Goal: Task Accomplishment & Management: Use online tool/utility

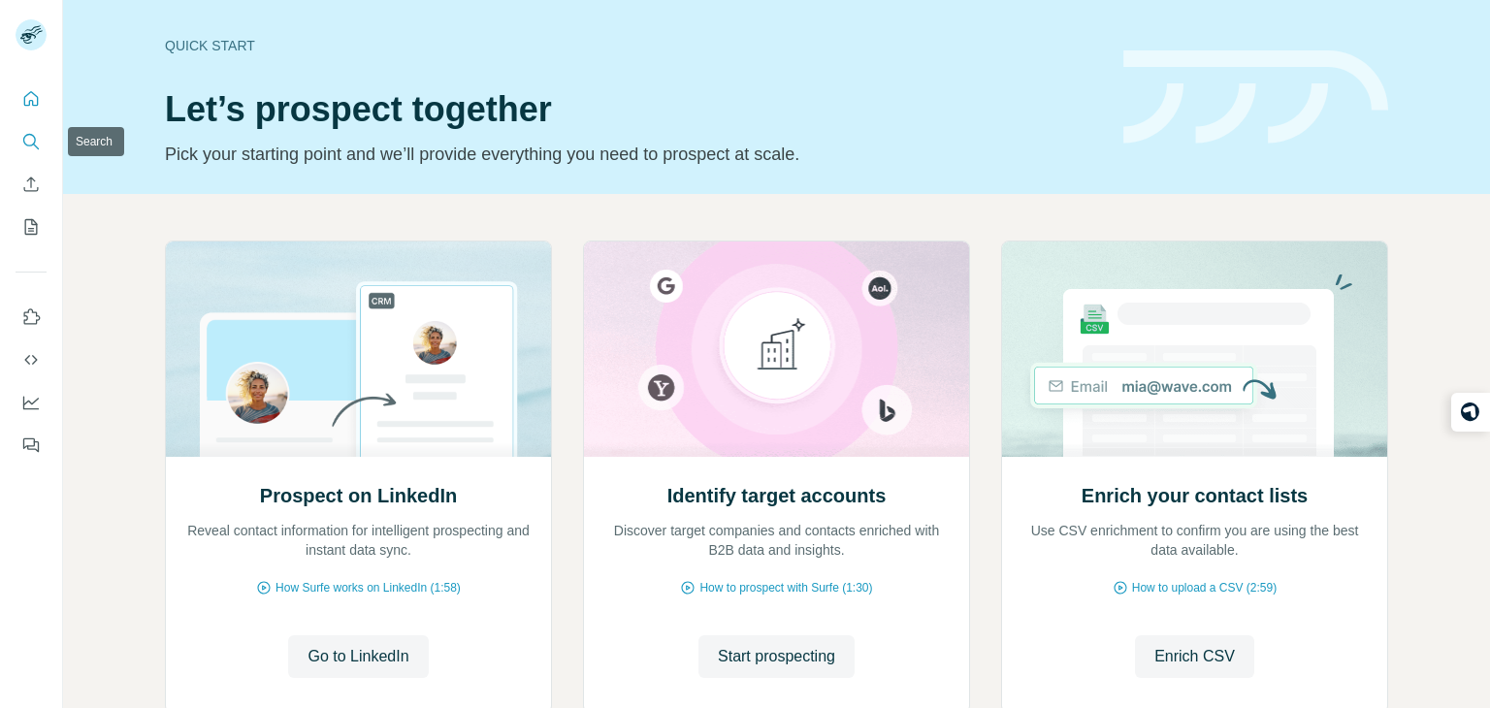
click at [31, 148] on icon "Search" at bounding box center [30, 141] width 19 height 19
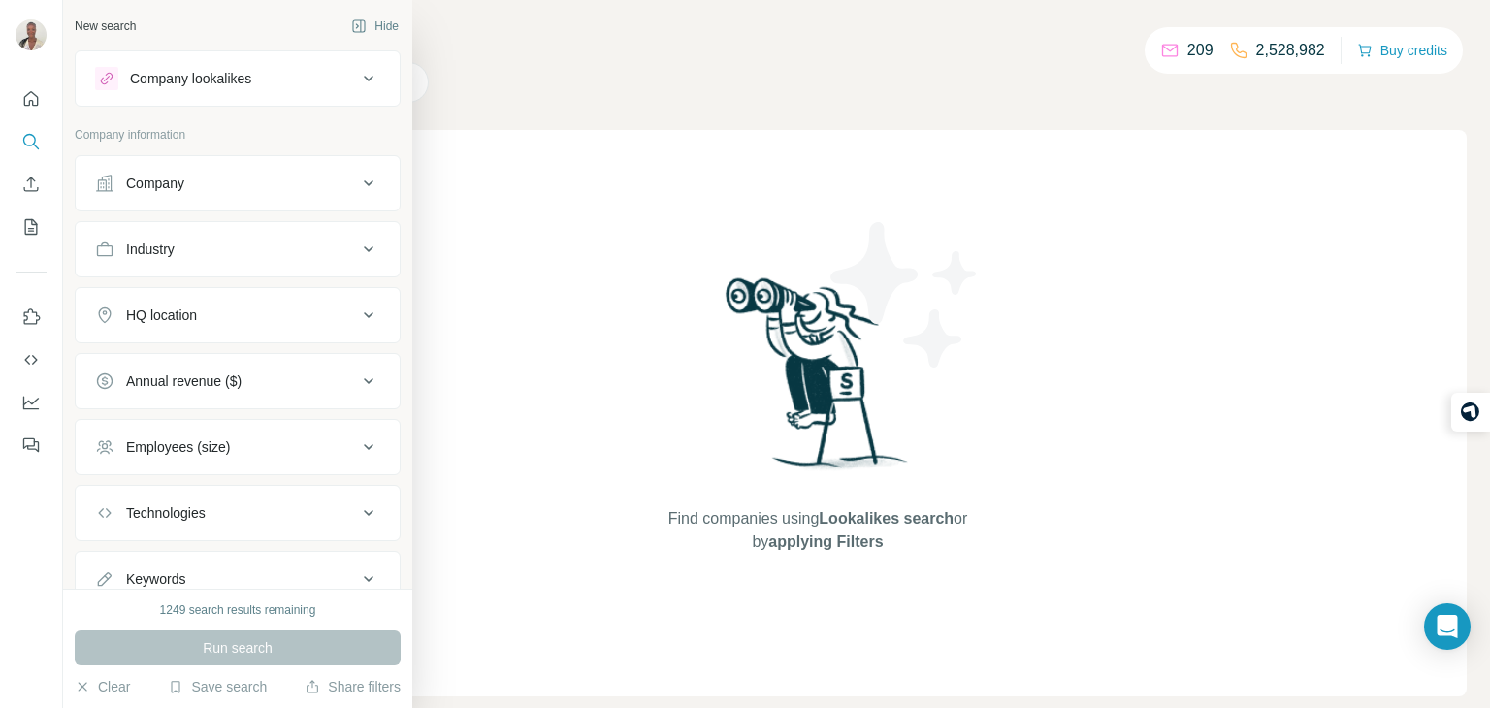
click at [218, 182] on div "Company" at bounding box center [226, 183] width 262 height 19
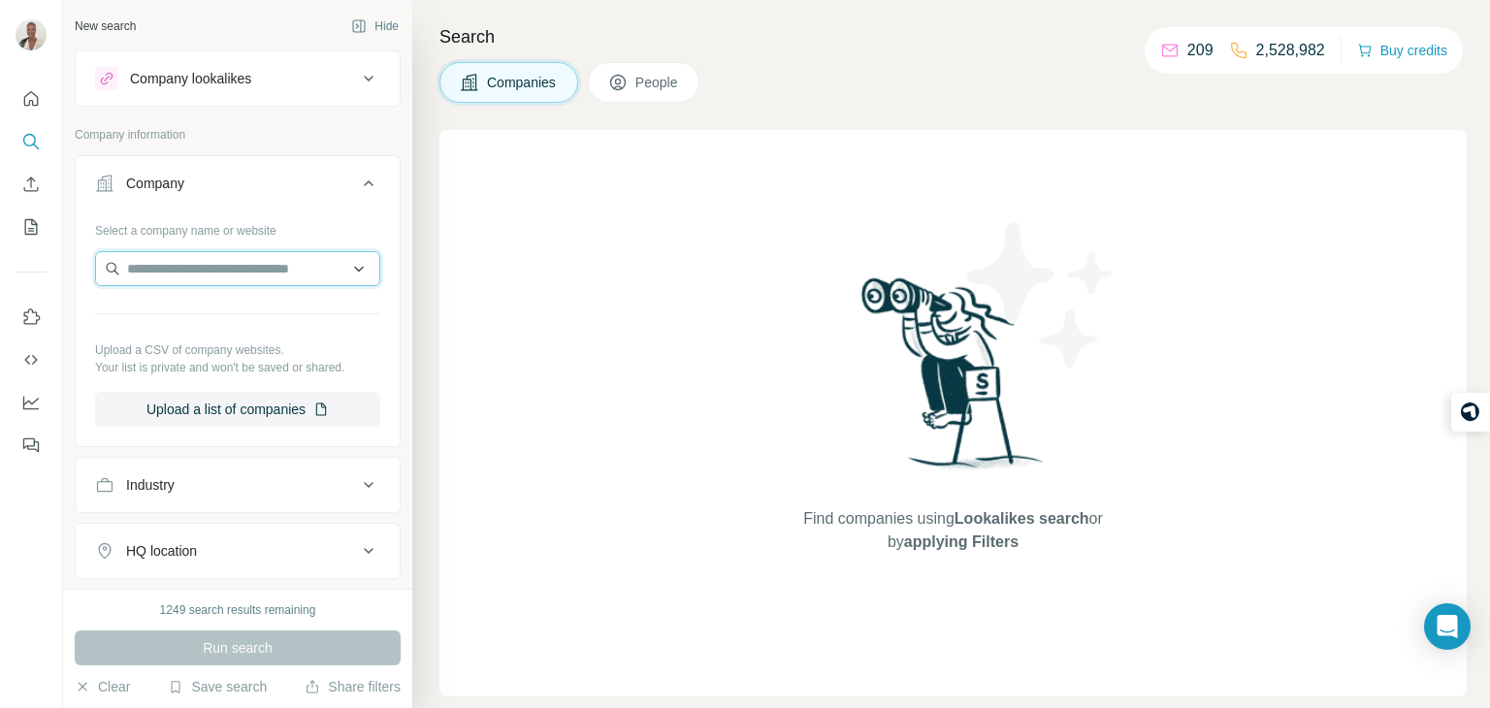
click at [185, 264] on input "text" at bounding box center [237, 268] width 285 height 35
type input "**********"
